Goal: Transaction & Acquisition: Book appointment/travel/reservation

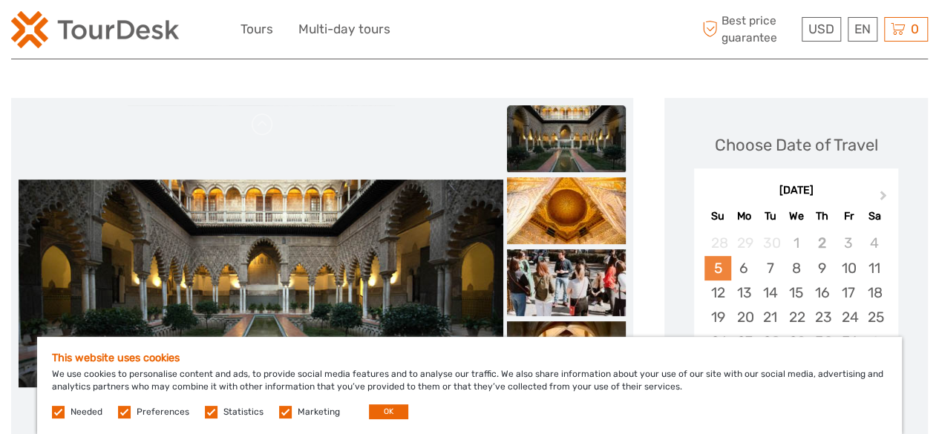
click at [717, 261] on div "5" at bounding box center [717, 268] width 26 height 24
click at [371, 417] on button "OK" at bounding box center [388, 412] width 39 height 15
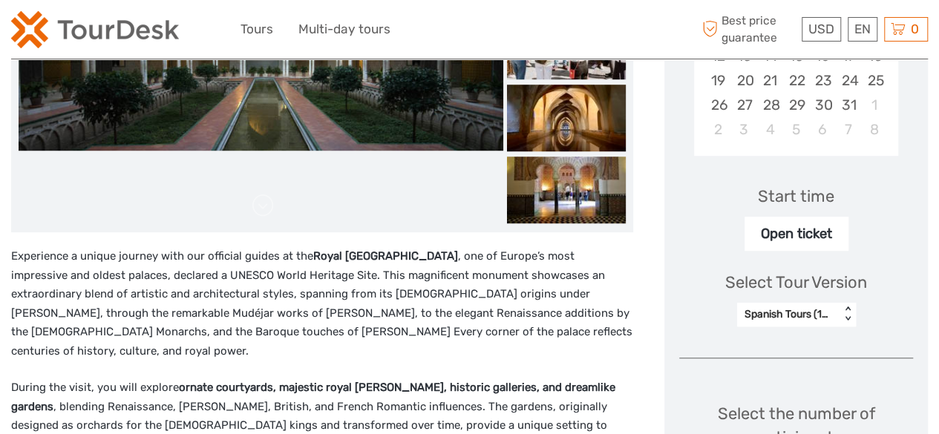
scroll to position [414, 0]
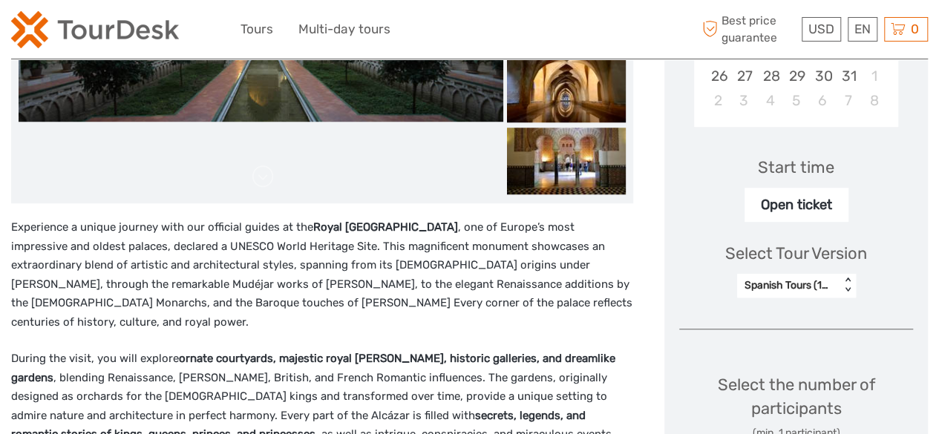
click at [802, 206] on div "Open ticket" at bounding box center [797, 205] width 104 height 34
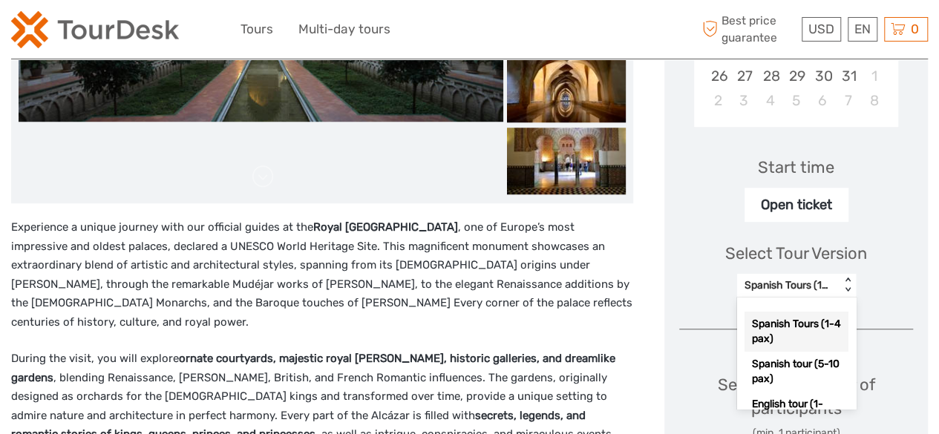
click at [780, 284] on div "Spanish Tours (1-4 pax)" at bounding box center [789, 285] width 88 height 15
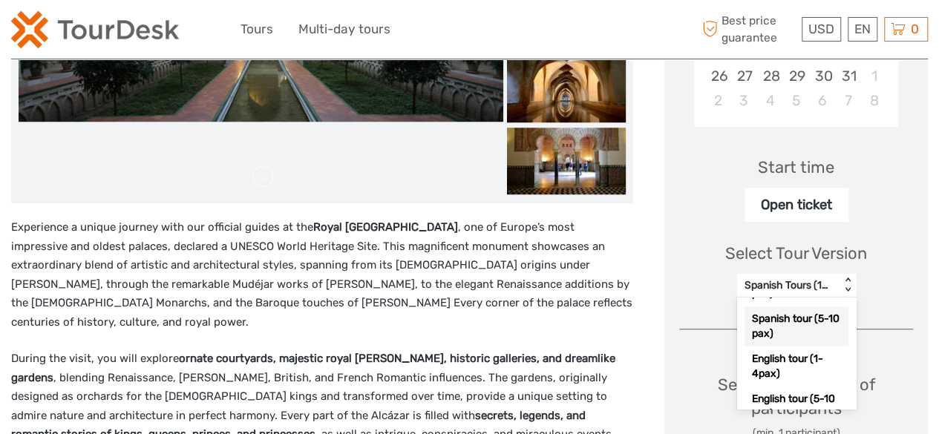
scroll to position [77, 0]
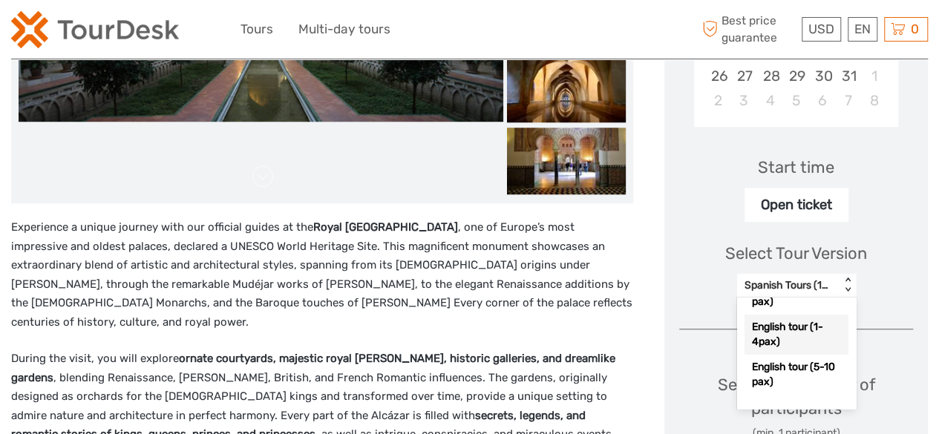
click at [792, 342] on div "English tour (1-4pax)" at bounding box center [797, 335] width 104 height 40
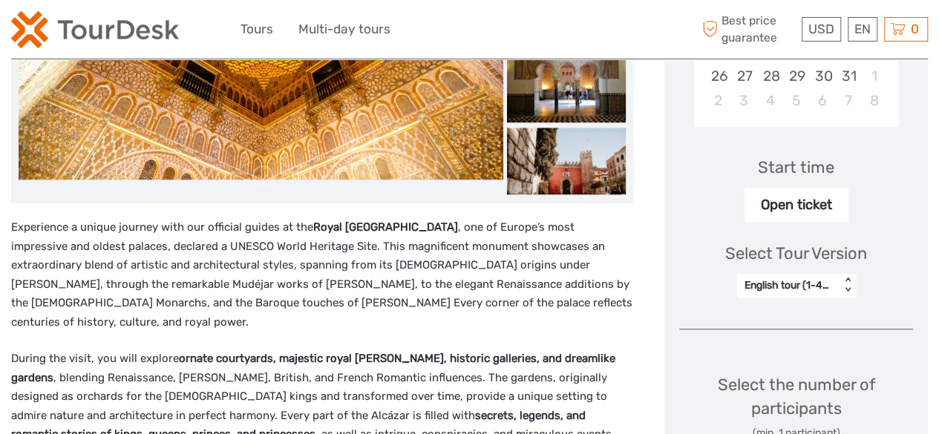
scroll to position [646, 0]
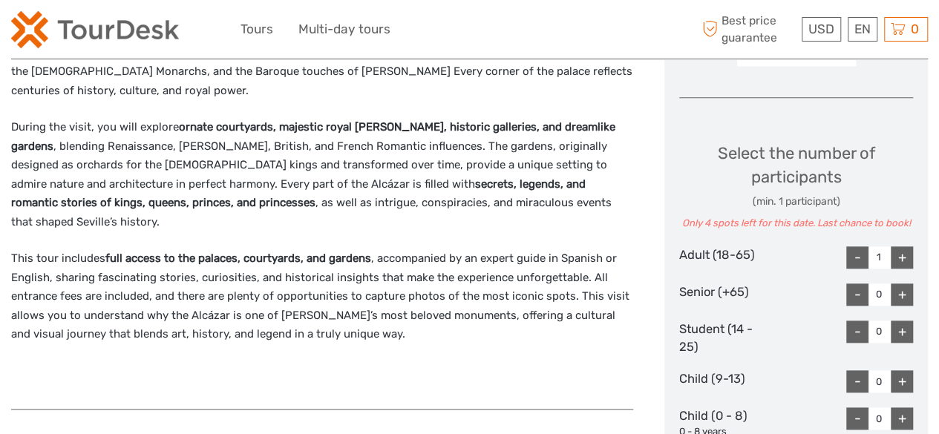
click at [900, 251] on div "+" at bounding box center [902, 257] width 22 height 22
click at [863, 258] on div "-" at bounding box center [857, 257] width 22 height 22
type input "2"
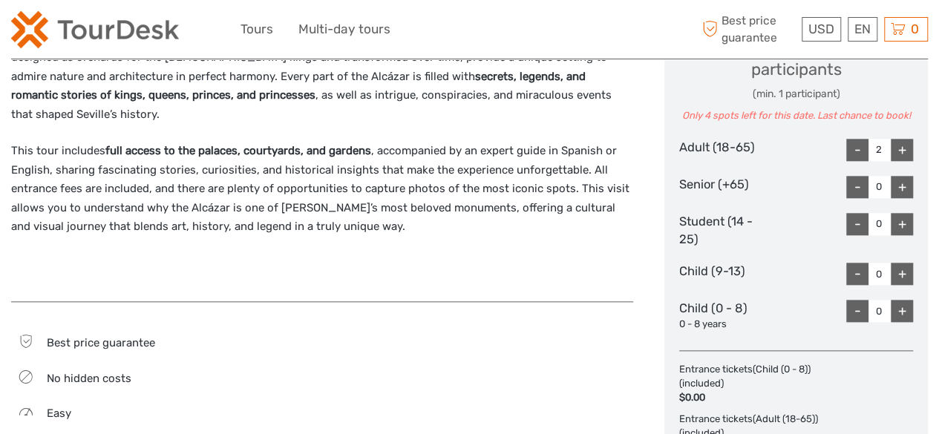
scroll to position [947, 0]
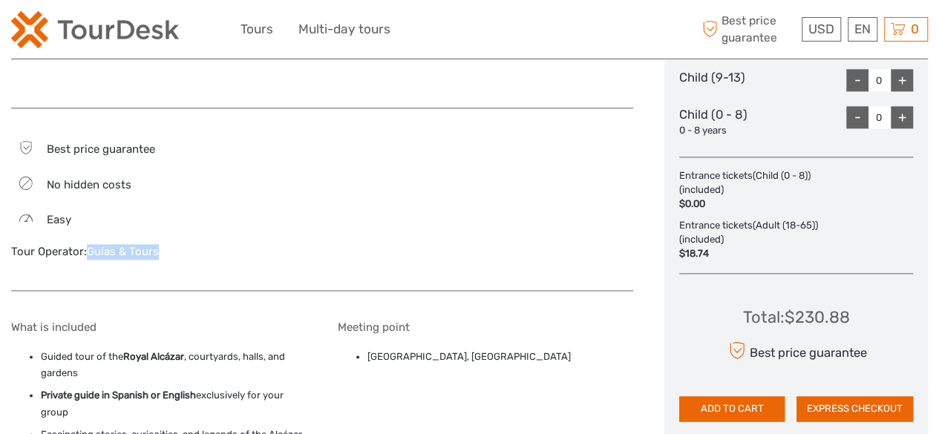
drag, startPoint x: 172, startPoint y: 213, endPoint x: 89, endPoint y: 218, distance: 83.3
click at [89, 244] on div "Tour Operator: Guías & Tours" at bounding box center [158, 252] width 295 height 16
copy link "Guías & Tours"
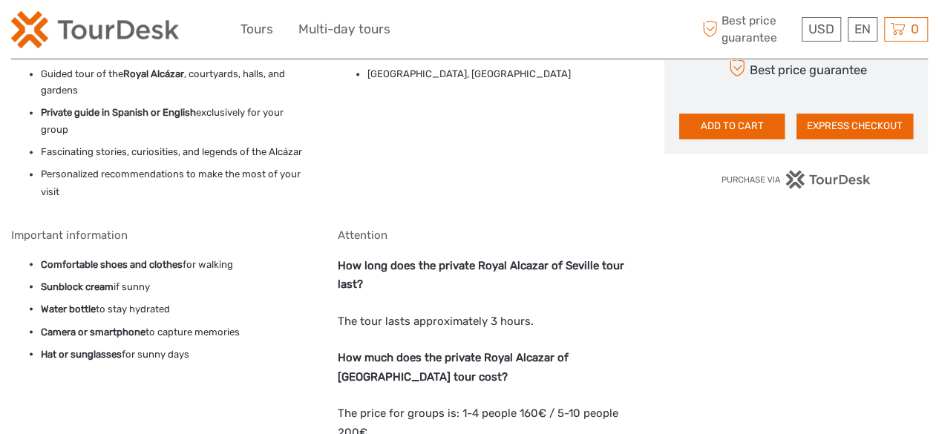
scroll to position [1237, 0]
